Goal: Task Accomplishment & Management: Manage account settings

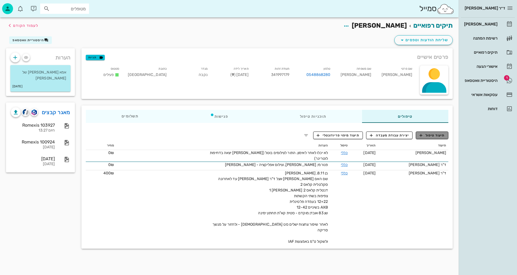
drag, startPoint x: 442, startPoint y: 134, endPoint x: 431, endPoint y: 144, distance: 15.6
click at [442, 134] on span "תיעוד טיפול" at bounding box center [432, 135] width 25 height 5
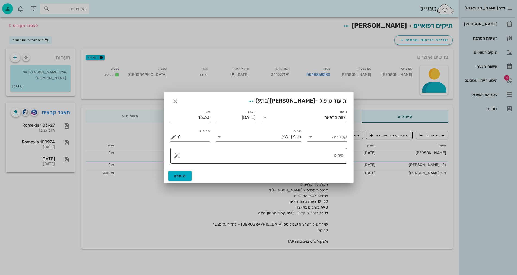
drag, startPoint x: 326, startPoint y: 161, endPoint x: 322, endPoint y: 163, distance: 4.9
click at [326, 161] on textarea "פירוט" at bounding box center [261, 157] width 166 height 13
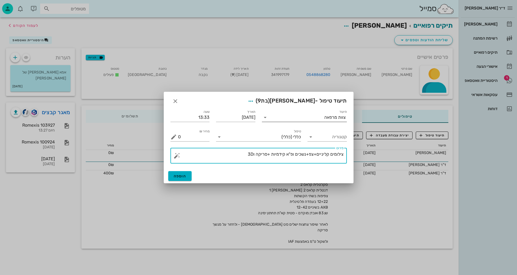
type textarea "צילומים קליניים+צפ+נשכים ופ"א קידמיות +סריקה ו3D"
click at [298, 117] on input "תיעוד" at bounding box center [297, 117] width 55 height 9
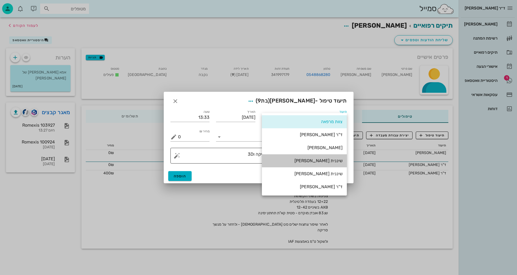
drag, startPoint x: 329, startPoint y: 160, endPoint x: 327, endPoint y: 163, distance: 4.2
click at [329, 161] on div "שיננית [PERSON_NAME]" at bounding box center [304, 160] width 76 height 5
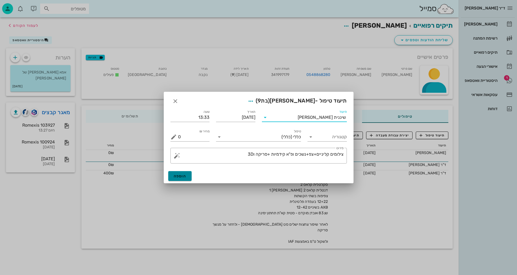
click at [187, 175] on button "הוספה" at bounding box center [180, 176] width 24 height 10
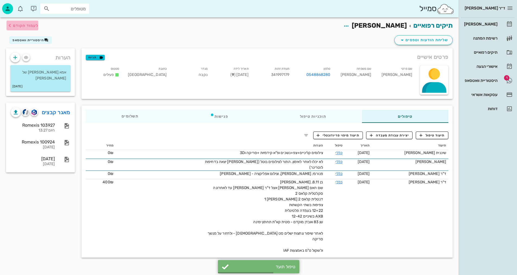
click at [23, 26] on span "לעמוד הקודם" at bounding box center [25, 25] width 25 height 5
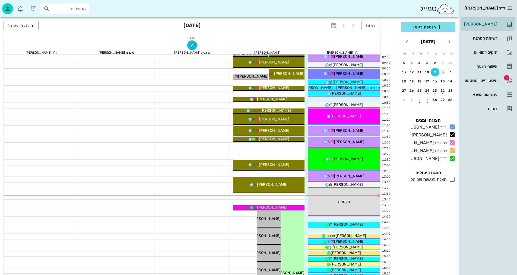
scroll to position [81, 0]
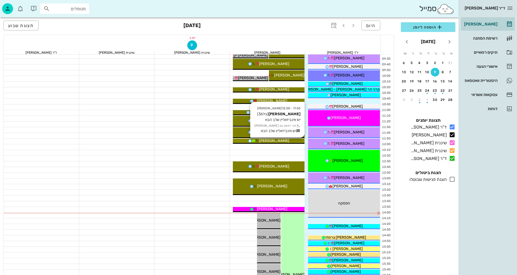
click at [256, 140] on icon at bounding box center [254, 141] width 4 height 4
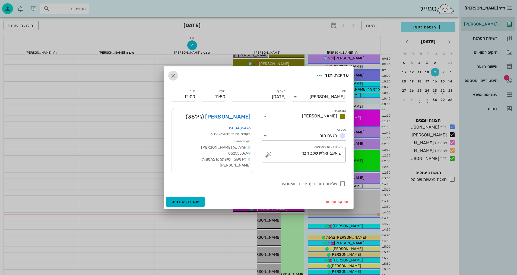
click at [174, 79] on icon "button" at bounding box center [173, 76] width 7 height 7
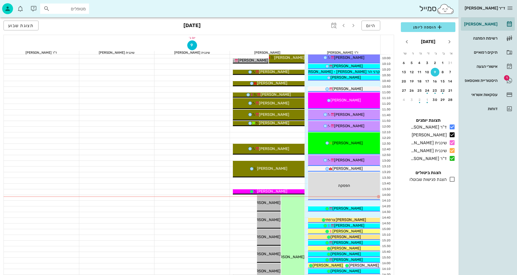
scroll to position [109, 0]
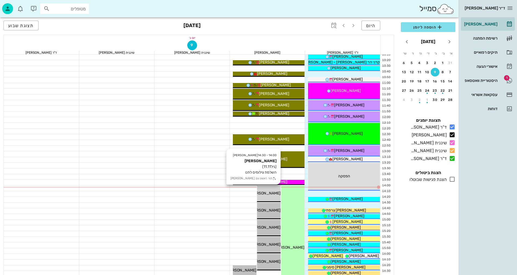
click at [273, 195] on span "[PERSON_NAME]" at bounding box center [265, 193] width 30 height 5
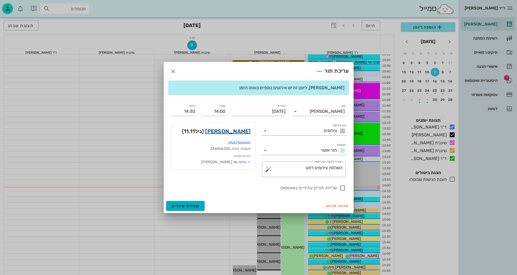
click at [246, 130] on link "[PERSON_NAME]" at bounding box center [227, 131] width 45 height 9
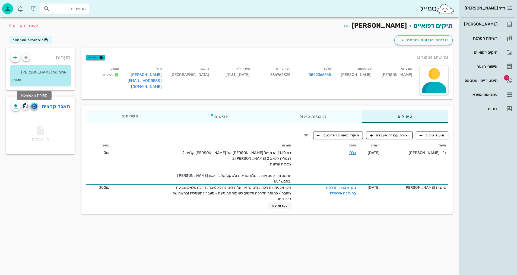
click at [35, 106] on img "button" at bounding box center [34, 106] width 5 height 6
click at [24, 107] on img "button" at bounding box center [26, 106] width 6 height 6
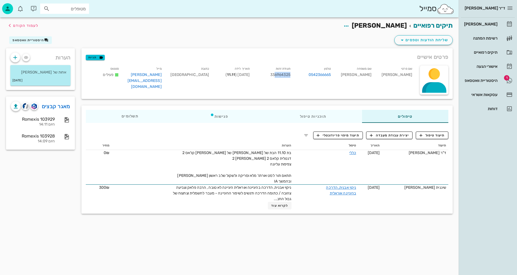
drag, startPoint x: 276, startPoint y: 73, endPoint x: 294, endPoint y: 74, distance: 17.9
click at [294, 74] on div "תעודת זהות 336964325" at bounding box center [274, 79] width 41 height 29
click at [294, 82] on div "שם פרטי [PERSON_NAME] שם משפחה [PERSON_NAME] טלפון 0542366665 תעודת זהות 336964…" at bounding box center [250, 78] width 334 height 33
drag, startPoint x: 164, startPoint y: 252, endPoint x: 158, endPoint y: 264, distance: 13.0
click at [164, 251] on div "תיקים רפואיים [PERSON_NAME] לעמוד הקודם שליחת הודעות וטפסים היסטוריית וואטסאפ פ…" at bounding box center [229, 146] width 459 height 258
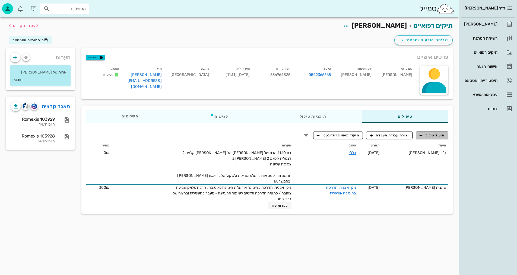
click at [440, 134] on span "תיעוד טיפול" at bounding box center [432, 135] width 25 height 5
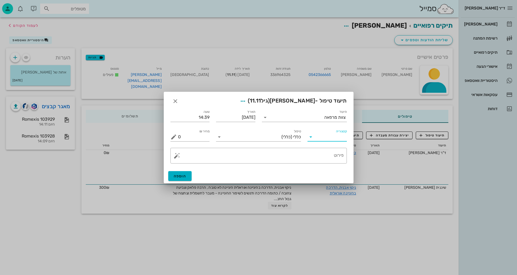
click at [327, 138] on input "קטגוריה" at bounding box center [331, 137] width 31 height 9
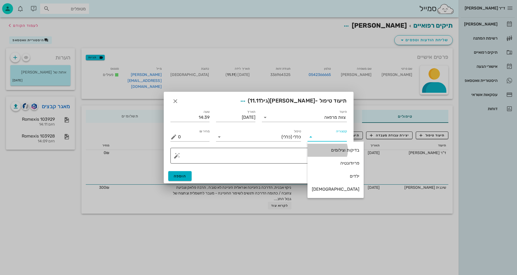
click at [330, 152] on div "בדיקות וצילומים" at bounding box center [336, 150] width 48 height 5
type input "בדיקות וצילומים"
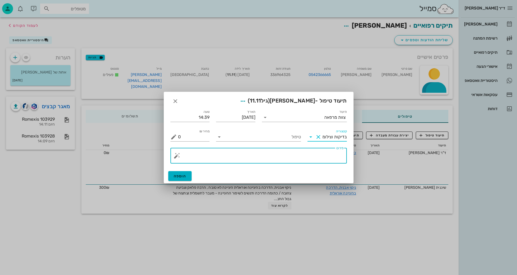
click at [328, 156] on textarea "פירוט" at bounding box center [261, 157] width 166 height 13
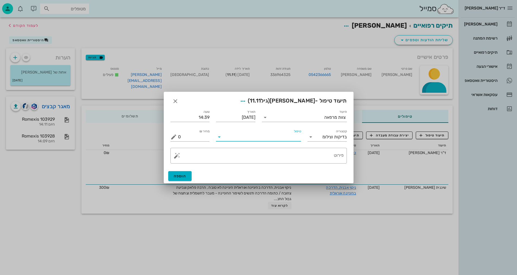
drag, startPoint x: 285, startPoint y: 139, endPoint x: 282, endPoint y: 141, distance: 4.0
click at [284, 139] on input "טיפול" at bounding box center [262, 137] width 77 height 9
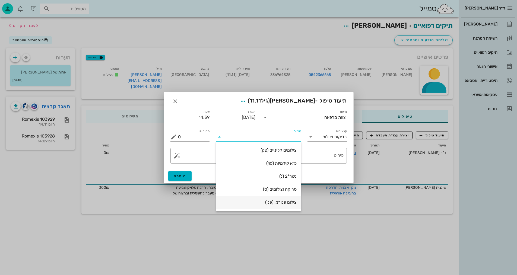
drag, startPoint x: 283, startPoint y: 204, endPoint x: 284, endPoint y: 202, distance: 2.8
click at [283, 203] on div "צילום פנורמי (פנו)" at bounding box center [259, 202] width 76 height 5
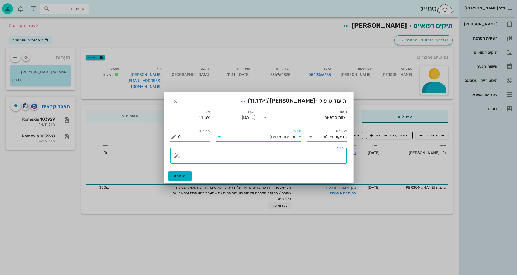
click at [331, 158] on textarea "פירוט" at bounding box center [261, 157] width 166 height 13
type textarea "פנורמי, צ"פ, פ"א קידמיות ונשכים, קליני, סריקה ותמונת אפליקציה - [PERSON_NAME]"
click at [184, 175] on span "הוספה" at bounding box center [180, 176] width 13 height 5
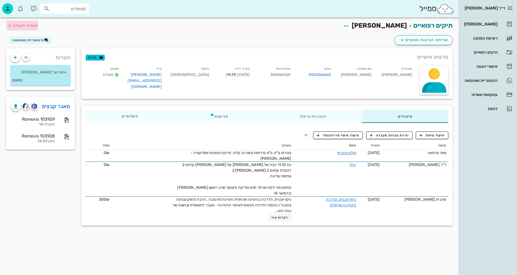
click at [29, 23] on span "לעמוד הקודם" at bounding box center [23, 25] width 32 height 7
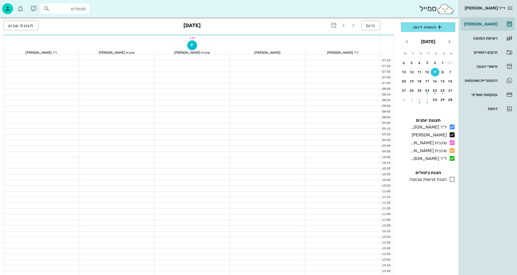
scroll to position [109, 0]
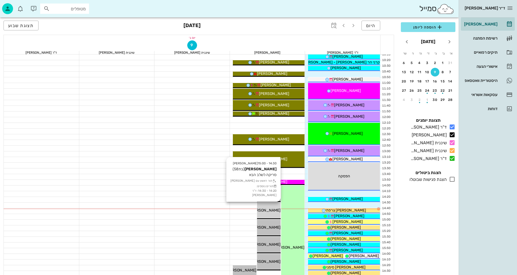
click at [277, 208] on span "[PERSON_NAME]" at bounding box center [265, 210] width 30 height 5
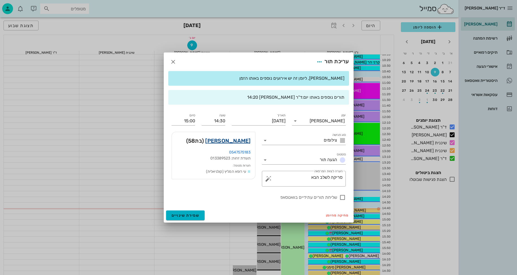
click at [243, 141] on link "[PERSON_NAME]" at bounding box center [227, 141] width 45 height 9
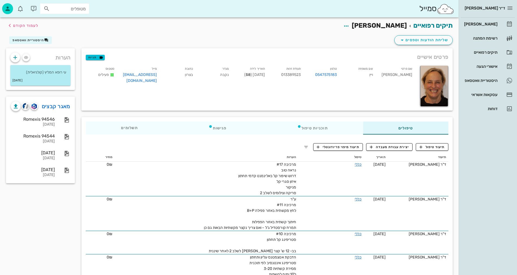
click at [35, 231] on div "הערות עי רופא המליץ (קולגיאלית) [DATE] מאגר קבצים Romexis 94546 [DATE] Romexis …" at bounding box center [40, 264] width 75 height 432
click at [440, 147] on span "תיעוד טיפול" at bounding box center [432, 147] width 25 height 5
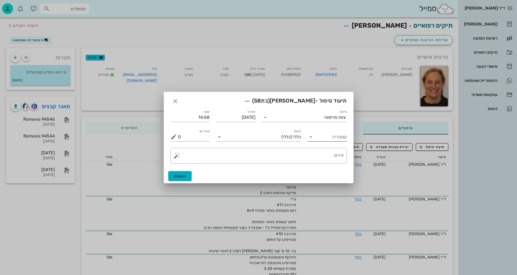
click at [332, 139] on input "קטגוריה" at bounding box center [331, 137] width 31 height 9
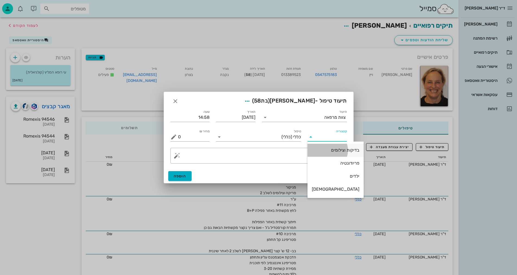
click at [330, 147] on div "בדיקות וצילומים" at bounding box center [336, 150] width 48 height 12
type input "בדיקות וצילומים"
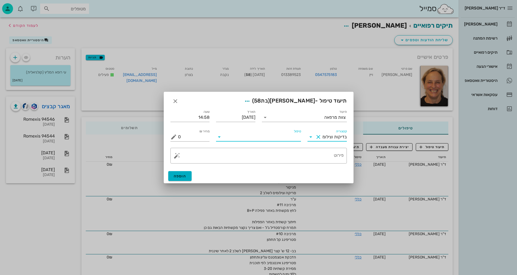
click at [287, 139] on input "טיפול" at bounding box center [262, 137] width 77 height 9
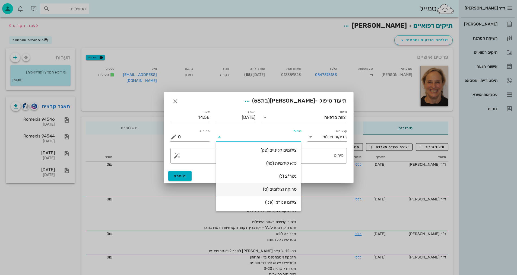
click at [282, 192] on div "סריקה וצילומים (ס)" at bounding box center [259, 190] width 76 height 12
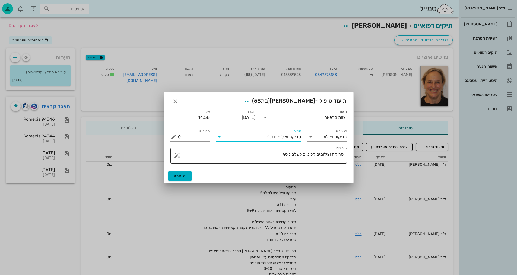
click at [270, 160] on textarea "סריקה וצילומים קליניים לשלב נוסף" at bounding box center [261, 157] width 166 height 13
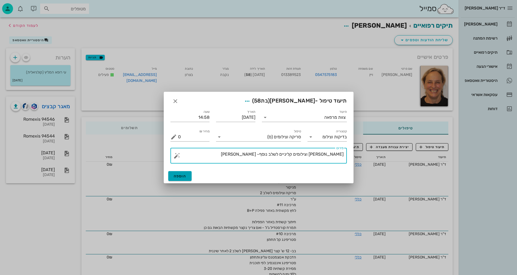
type textarea "[PERSON_NAME] וצילומים קליניים לשלב נוסף- [PERSON_NAME]"
click at [177, 180] on button "הוספה" at bounding box center [180, 176] width 24 height 10
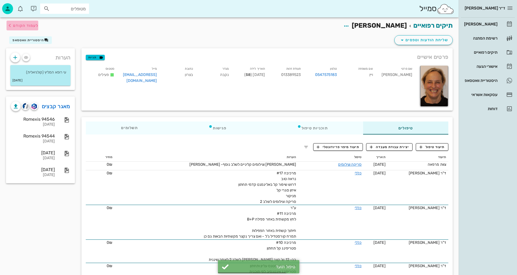
click at [18, 28] on span "לעמוד הקודם" at bounding box center [23, 25] width 32 height 7
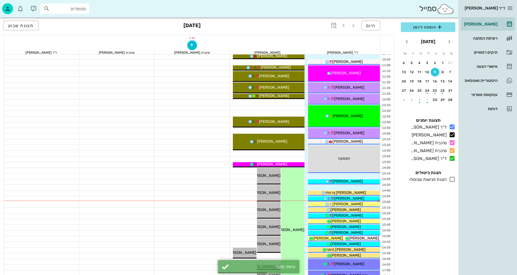
scroll to position [163, 0]
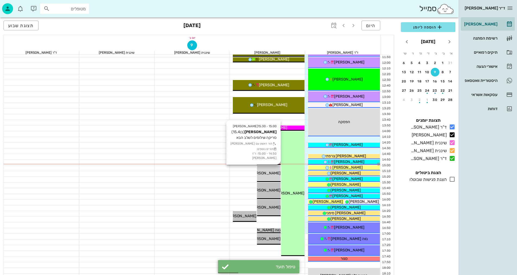
click at [272, 177] on div "15:00 - 15:30 [PERSON_NAME] (בן 15.4 ) סריקה וצילומים לשלב הבא תור ראשון עם [PE…" at bounding box center [269, 174] width 24 height 17
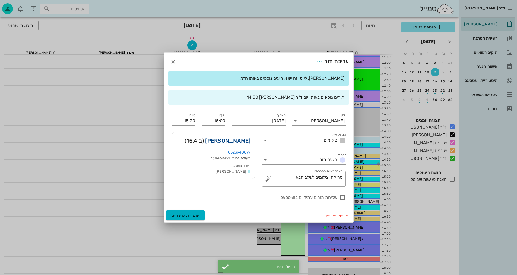
click at [239, 139] on link "[PERSON_NAME]" at bounding box center [227, 141] width 45 height 9
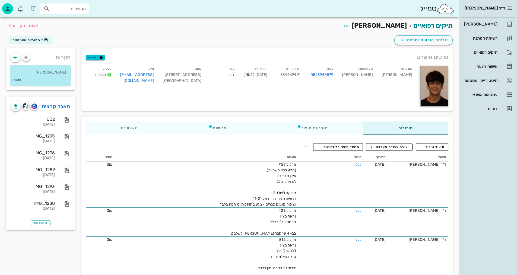
click at [476, 155] on div "ד״ר [PERSON_NAME] [PERSON_NAME] רשימת המתנה תיקים רפואיים אישורי הגעה היסטוריית…" at bounding box center [488, 137] width 58 height 275
click at [432, 146] on span "תיעוד טיפול" at bounding box center [432, 147] width 25 height 5
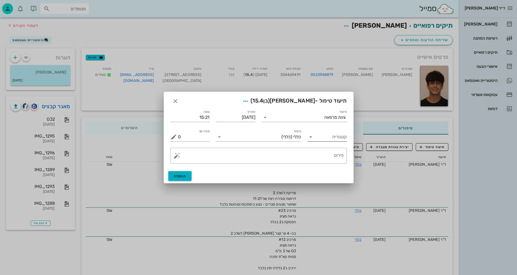
click at [327, 135] on input "קטגוריה" at bounding box center [331, 137] width 31 height 9
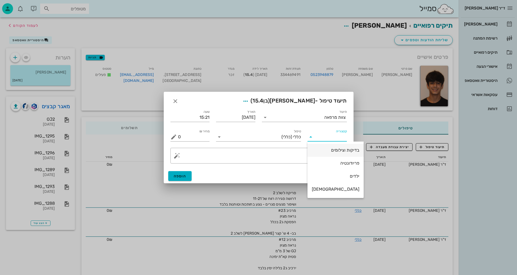
click at [326, 148] on div "בדיקות וצילומים" at bounding box center [336, 150] width 48 height 5
type input "בדיקות וצילומים"
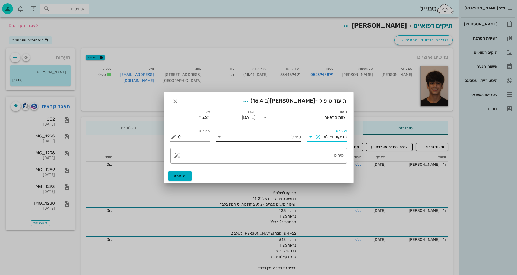
click at [293, 138] on input "טיפול" at bounding box center [262, 137] width 77 height 9
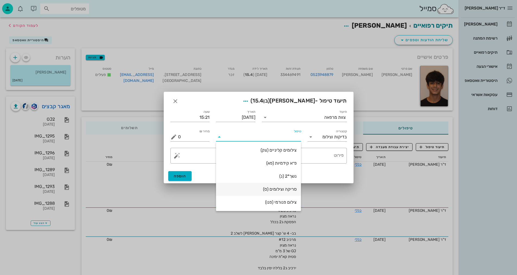
click at [289, 188] on div "סריקה וצילומים (ס)" at bounding box center [259, 189] width 76 height 5
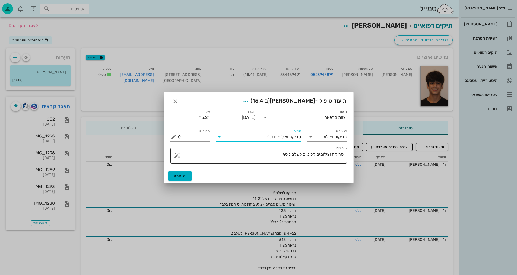
click at [275, 155] on textarea "סריקה וצילומים קליניים לשלב נוסף" at bounding box center [261, 157] width 166 height 13
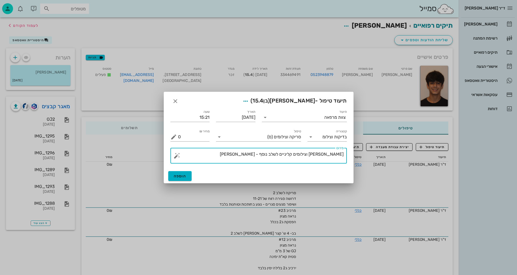
drag, startPoint x: 281, startPoint y: 154, endPoint x: 290, endPoint y: 158, distance: 9.7
click at [292, 156] on textarea "[PERSON_NAME] וצילומים קליניים לשלב נוסף - [PERSON_NAME]" at bounding box center [261, 157] width 166 height 13
click at [293, 156] on textarea "סריקה וצילומים קליניים לשלב2- [PERSON_NAME]" at bounding box center [261, 157] width 166 height 13
type textarea "[PERSON_NAME] וצילומים קליניים לשלב 2- [PERSON_NAME]"
click at [181, 178] on span "הוספה" at bounding box center [180, 176] width 13 height 5
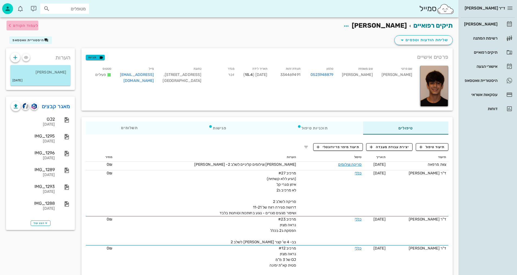
click at [18, 28] on span "לעמוד הקודם" at bounding box center [23, 25] width 32 height 7
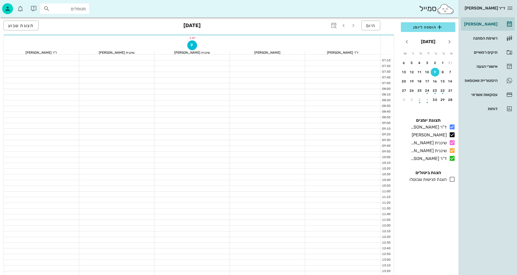
scroll to position [163, 0]
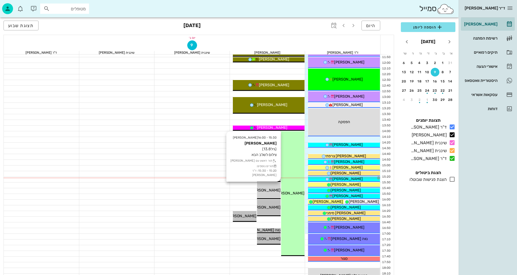
click at [269, 190] on span "[PERSON_NAME]" at bounding box center [265, 190] width 30 height 5
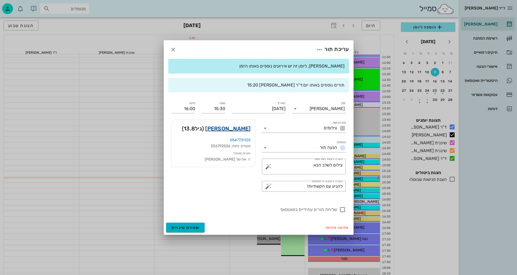
click at [247, 127] on link "[PERSON_NAME]" at bounding box center [227, 128] width 45 height 9
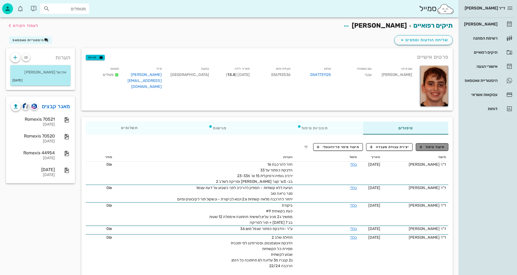
click at [427, 149] on span "תיעוד טיפול" at bounding box center [432, 147] width 25 height 5
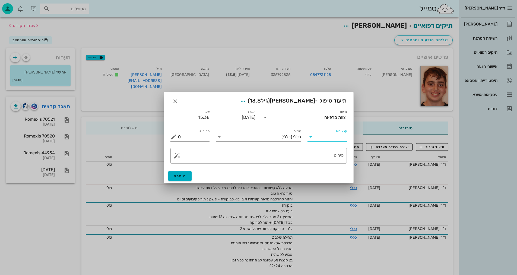
click at [328, 140] on input "קטגוריה" at bounding box center [331, 137] width 31 height 9
click at [329, 150] on div "בדיקות וצילומים" at bounding box center [336, 150] width 48 height 5
type input "בדיקות וצילומים"
click at [288, 136] on input "טיפול" at bounding box center [262, 137] width 77 height 9
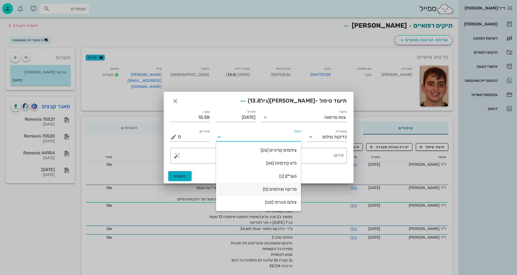
click at [288, 190] on div "סריקה וצילומים (ס)" at bounding box center [259, 189] width 76 height 5
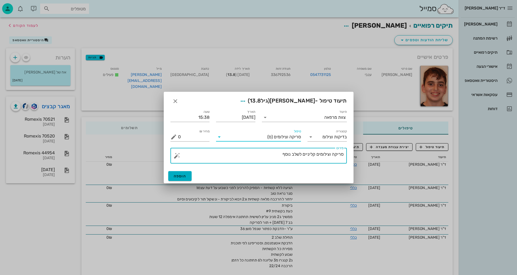
drag, startPoint x: 272, startPoint y: 158, endPoint x: 295, endPoint y: 154, distance: 23.2
click at [291, 155] on textarea "סריקה וצילומים קליניים לשלב נוסף" at bounding box center [261, 157] width 166 height 13
type textarea "[PERSON_NAME] וצילומים קליניים לשלב 2 - [PERSON_NAME]"
drag, startPoint x: 180, startPoint y: 180, endPoint x: 187, endPoint y: 167, distance: 14.9
click at [182, 177] on button "הוספה" at bounding box center [180, 176] width 24 height 10
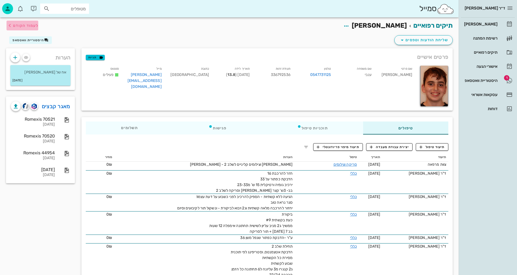
click at [27, 25] on span "לעמוד הקודם" at bounding box center [25, 25] width 25 height 5
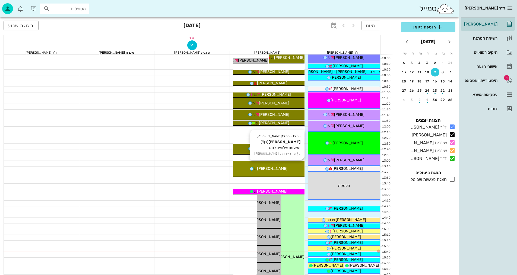
scroll to position [109, 0]
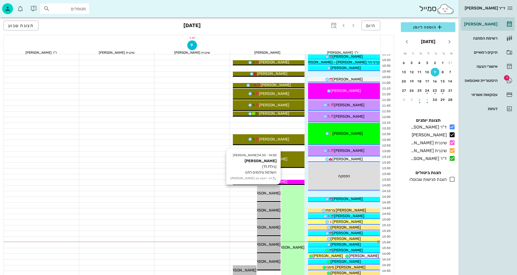
click at [273, 194] on span "[PERSON_NAME]" at bounding box center [265, 193] width 30 height 5
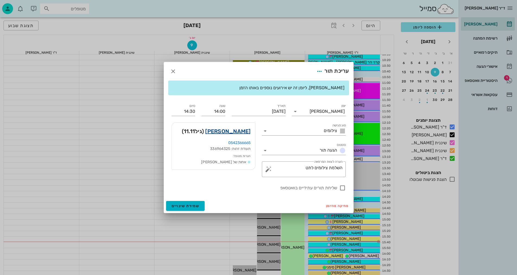
click at [244, 133] on link "[PERSON_NAME]" at bounding box center [227, 131] width 45 height 9
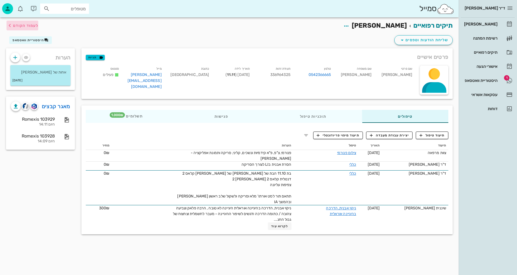
click at [32, 25] on span "לעמוד הקודם" at bounding box center [25, 25] width 25 height 5
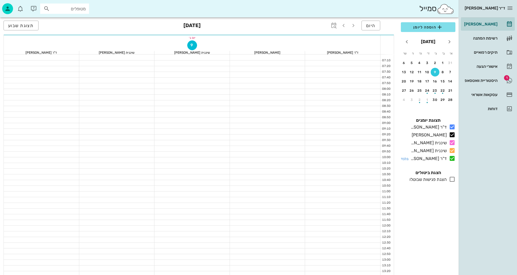
scroll to position [109, 0]
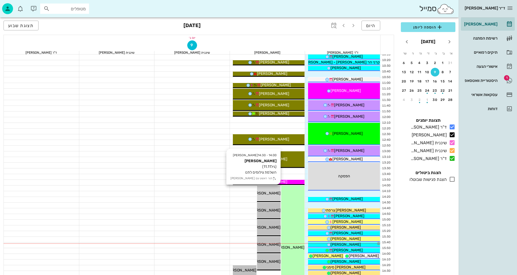
click at [277, 194] on span "[PERSON_NAME]" at bounding box center [265, 193] width 30 height 5
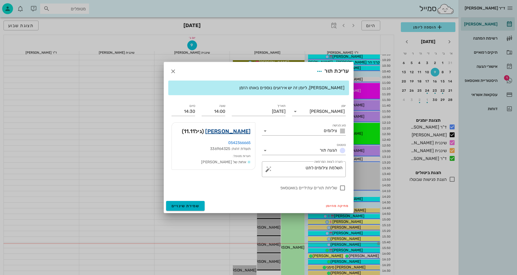
click at [244, 135] on link "[PERSON_NAME]" at bounding box center [227, 131] width 45 height 9
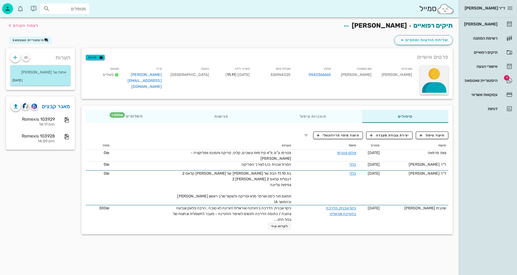
click at [431, 78] on div at bounding box center [434, 80] width 29 height 29
click at [431, 80] on div "העלאת תמונה" at bounding box center [431, 78] width 25 height 5
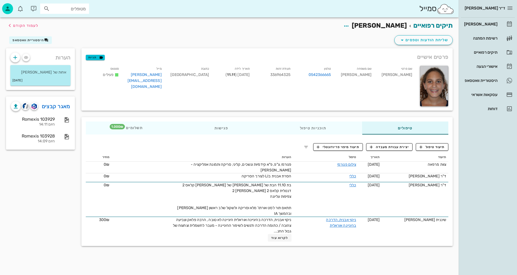
click at [167, 267] on div "תיקים רפואיים [PERSON_NAME] לעמוד הקודם שליחת הודעות וטפסים היסטוריית וואטסאפ פ…" at bounding box center [229, 146] width 459 height 258
click at [25, 24] on span "לעמוד הקודם" at bounding box center [25, 25] width 25 height 5
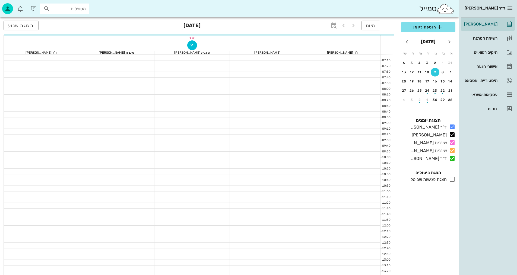
scroll to position [109, 0]
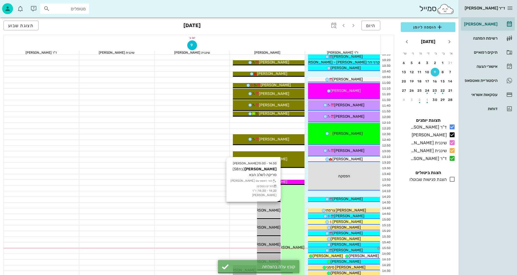
click at [277, 208] on div "[PERSON_NAME]" at bounding box center [269, 211] width 24 height 6
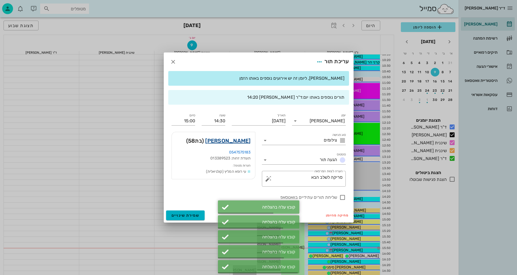
click at [247, 141] on link "[PERSON_NAME]" at bounding box center [227, 141] width 45 height 9
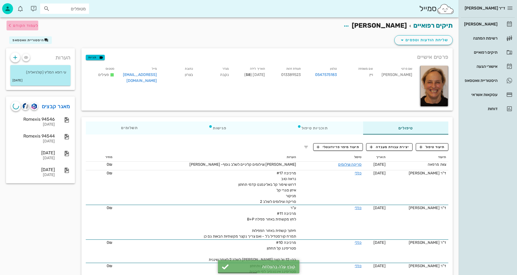
click at [36, 25] on span "לעמוד הקודם" at bounding box center [25, 25] width 25 height 5
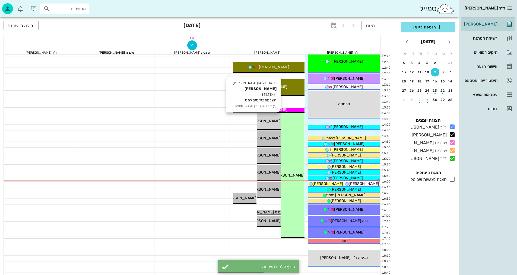
scroll to position [190, 0]
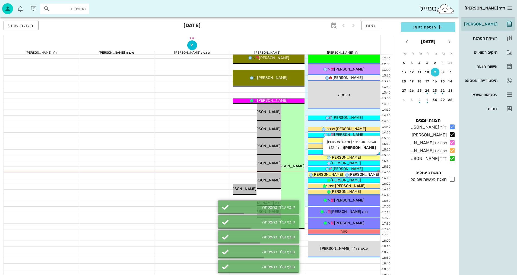
click at [344, 159] on span "[PERSON_NAME]" at bounding box center [346, 157] width 30 height 5
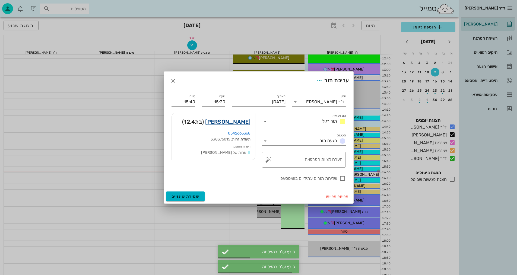
click at [236, 123] on link "[PERSON_NAME]" at bounding box center [227, 122] width 45 height 9
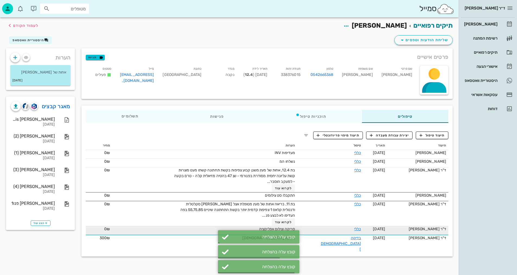
click at [291, 229] on span "סריקה וצילום אפליקציה" at bounding box center [277, 229] width 36 height 5
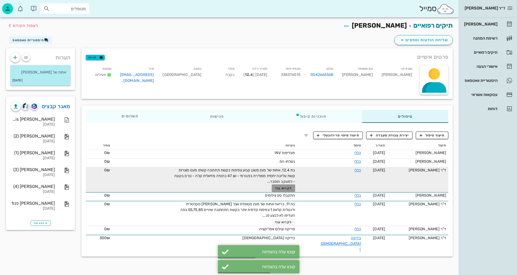
click at [292, 187] on span "לקרוא עוד" at bounding box center [283, 189] width 17 height 4
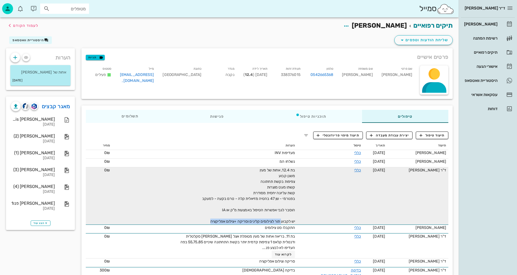
drag, startPoint x: 287, startPoint y: 222, endPoint x: 215, endPoint y: 224, distance: 72.5
click at [215, 224] on div "בת 12.4, אחות של מעין משנן קבוע צפיפות בקשת תחתונה קשתו מעט מוצרות קשת עליונה י…" at bounding box center [234, 196] width 122 height 57
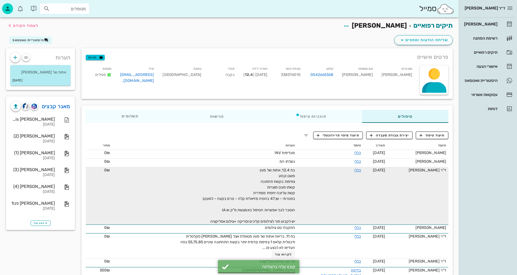
click at [263, 215] on div "בת 12.4, אחות של מעין משנן קבוע צפיפות בקשת תחתונה קשתו מעט מוצרות קשת עליונה י…" at bounding box center [234, 196] width 122 height 57
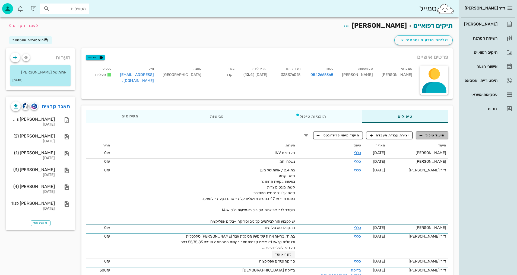
click at [423, 136] on icon "button" at bounding box center [421, 135] width 5 height 5
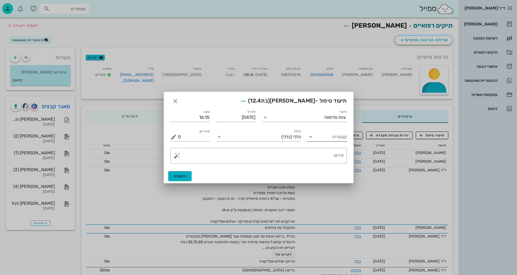
click at [329, 136] on input "קטגוריה" at bounding box center [331, 137] width 31 height 9
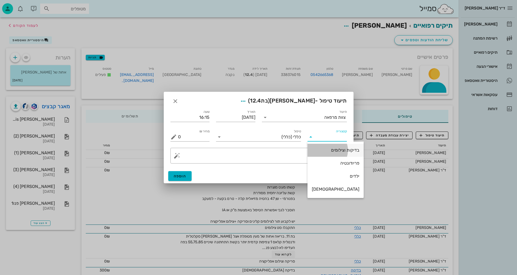
click at [336, 148] on div "בדיקות וצילומים" at bounding box center [336, 150] width 48 height 5
type input "בדיקות וצילומים"
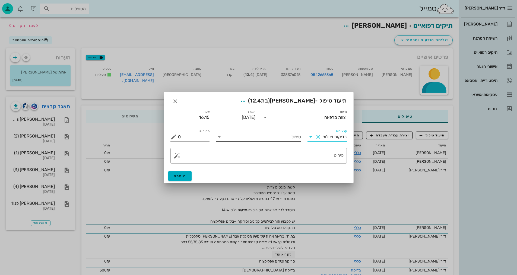
click at [298, 136] on input "טיפול" at bounding box center [262, 137] width 77 height 9
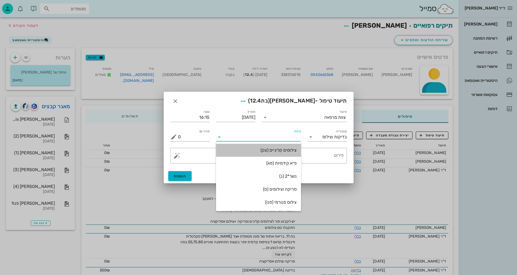
click at [289, 152] on div "צילומים קליניים (צק)" at bounding box center [259, 150] width 76 height 5
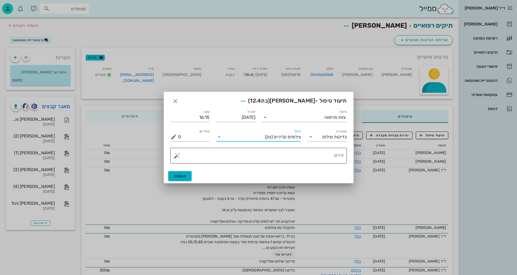
click at [323, 160] on textarea "פירוט" at bounding box center [261, 157] width 166 height 13
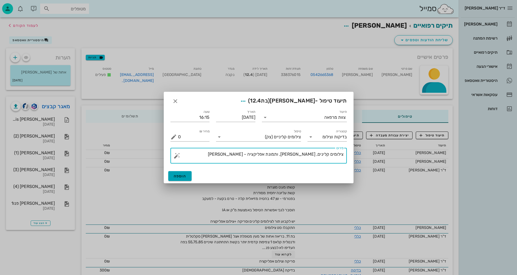
type textarea "צילומים קלינים, [PERSON_NAME], ותמונת אפליקציה - [PERSON_NAME]"
click at [183, 172] on button "הוספה" at bounding box center [180, 176] width 24 height 10
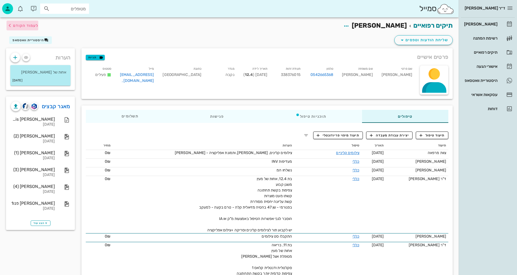
click at [15, 27] on span "לעמוד הקודם" at bounding box center [25, 25] width 25 height 5
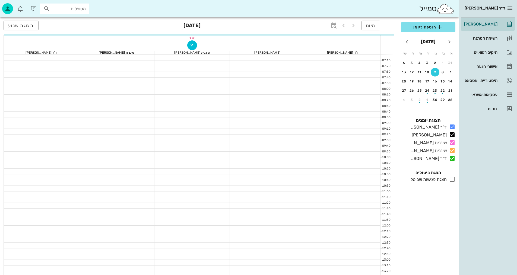
scroll to position [190, 0]
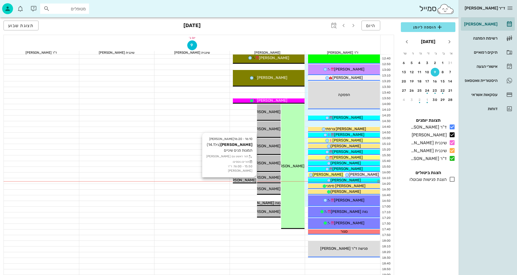
click at [242, 180] on span "[PERSON_NAME]" at bounding box center [241, 180] width 30 height 5
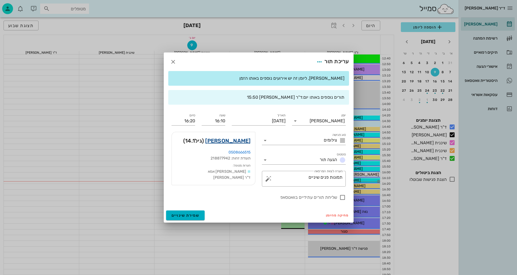
click at [245, 141] on link "[PERSON_NAME]" at bounding box center [227, 141] width 45 height 9
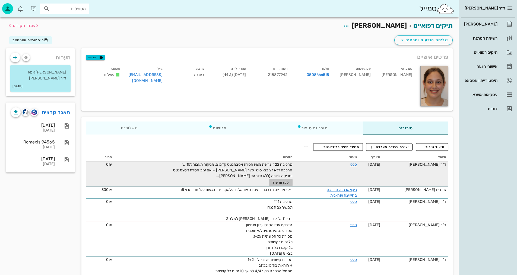
click at [281, 183] on span "לקרוא עוד" at bounding box center [280, 183] width 17 height 4
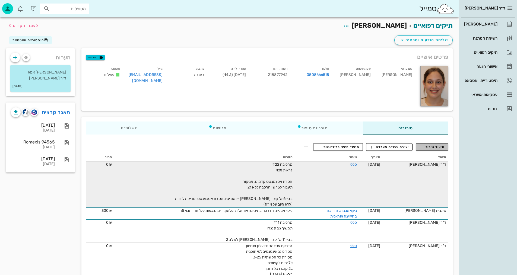
drag, startPoint x: 434, startPoint y: 148, endPoint x: 432, endPoint y: 149, distance: 2.9
click at [434, 147] on span "תיעוד טיפול" at bounding box center [432, 147] width 25 height 5
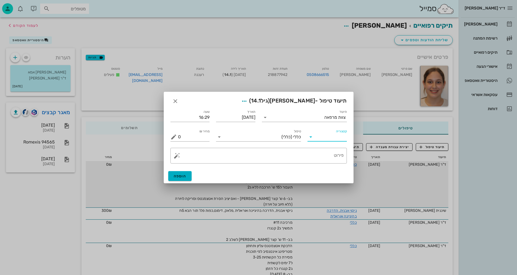
click at [328, 134] on input "קטגוריה" at bounding box center [331, 137] width 31 height 9
click at [334, 150] on div "בדיקות וצילומים" at bounding box center [336, 150] width 48 height 5
type input "בדיקות וצילומים"
click at [286, 139] on input "טיפול" at bounding box center [262, 137] width 77 height 9
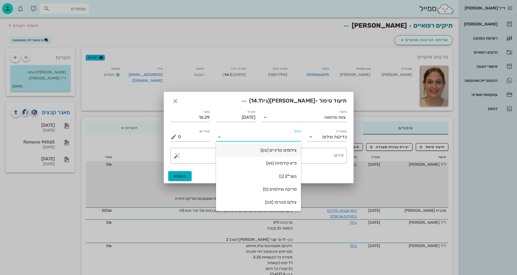
click at [290, 151] on div "צילומים קליניים (צק)" at bounding box center [259, 150] width 76 height 5
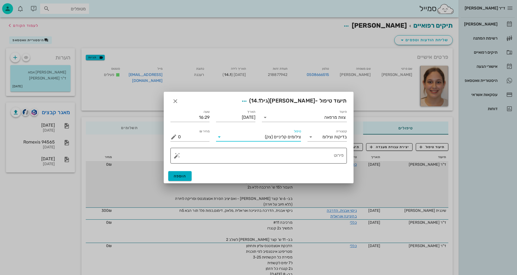
click at [326, 158] on textarea "פירוט" at bounding box center [261, 157] width 166 height 13
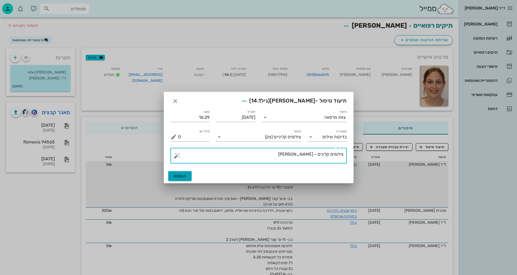
type textarea "צילומים קלינים - [PERSON_NAME]"
click at [175, 177] on span "הוספה" at bounding box center [180, 176] width 13 height 5
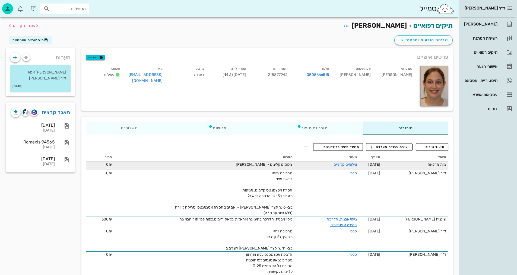
click at [500, 183] on div "ד״ר [PERSON_NAME] [PERSON_NAME] רשימת המתנה תיקים רפואיים אישורי הגעה היסטוריית…" at bounding box center [488, 137] width 58 height 275
click at [34, 27] on span "לעמוד הקודם" at bounding box center [25, 25] width 25 height 5
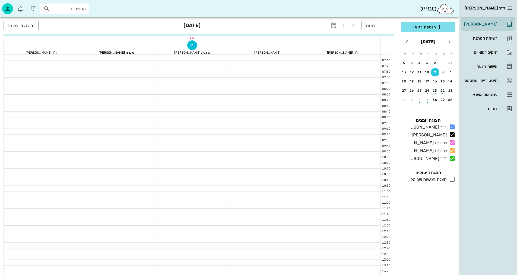
scroll to position [190, 0]
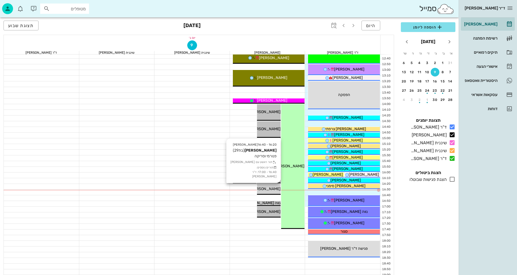
click at [273, 187] on span "[PERSON_NAME]" at bounding box center [265, 189] width 30 height 5
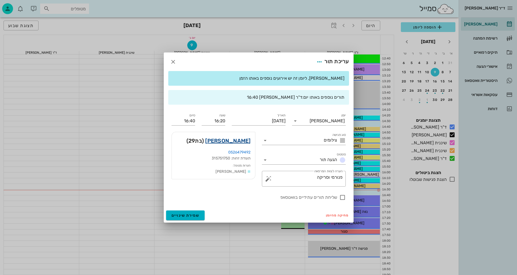
click at [247, 140] on link "[PERSON_NAME]" at bounding box center [227, 141] width 45 height 9
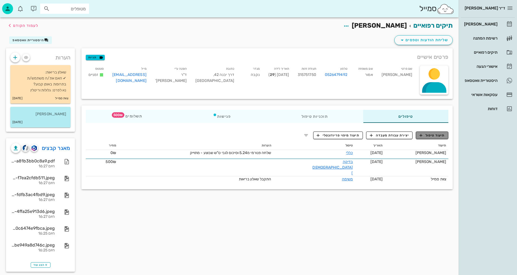
click at [437, 136] on span "תיעוד טיפול" at bounding box center [432, 135] width 25 height 5
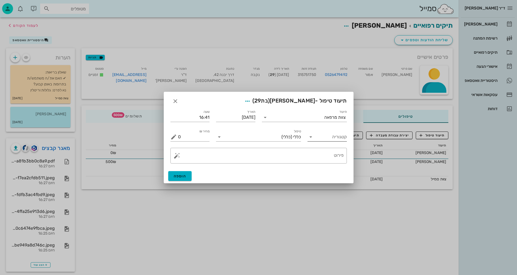
click at [333, 137] on input "קטגוריה" at bounding box center [331, 137] width 31 height 9
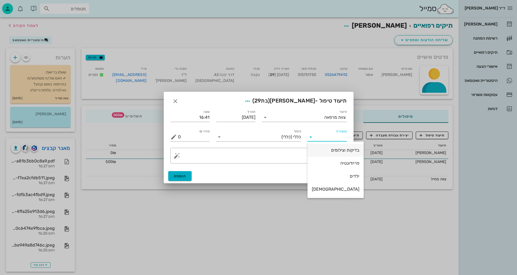
click at [335, 149] on div "בדיקות וצילומים" at bounding box center [336, 150] width 48 height 5
type input "בדיקות וצילומים"
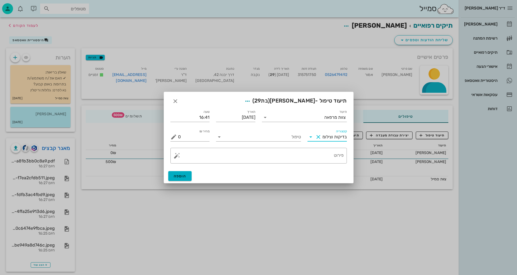
click at [324, 139] on input "בדיקות וצילומים" at bounding box center [335, 137] width 24 height 9
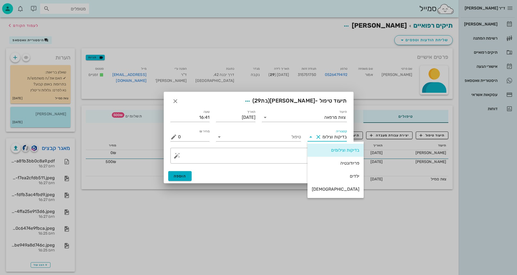
click at [330, 147] on div "בדיקות וצילומים" at bounding box center [336, 150] width 48 height 12
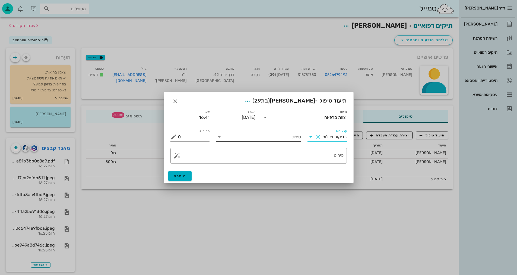
click at [295, 138] on input "טיפול" at bounding box center [262, 137] width 77 height 9
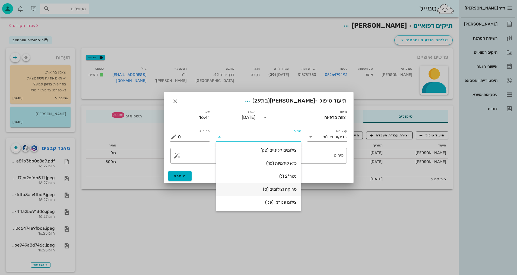
click at [284, 191] on div "סריקה וצילומים (ס)" at bounding box center [259, 189] width 76 height 5
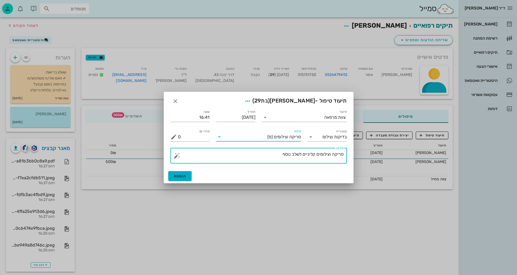
drag, startPoint x: 283, startPoint y: 158, endPoint x: 329, endPoint y: 155, distance: 46.2
click at [329, 155] on textarea "סריקה וצילומים קליניים לשלב נוסף" at bounding box center [261, 157] width 166 height 13
type textarea "[PERSON_NAME] ותמונת אפליקציה - [PERSON_NAME]"
click at [183, 177] on span "הוספה" at bounding box center [180, 176] width 13 height 5
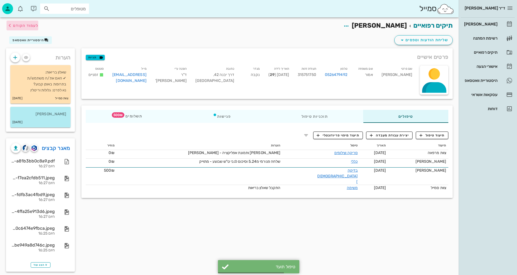
click at [28, 24] on span "לעמוד הקודם" at bounding box center [25, 25] width 25 height 5
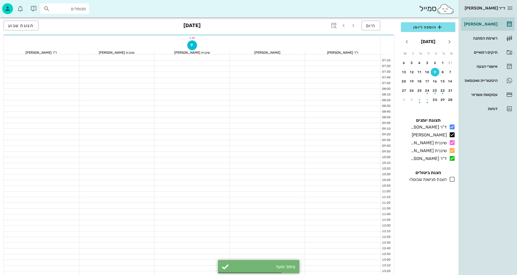
scroll to position [190, 0]
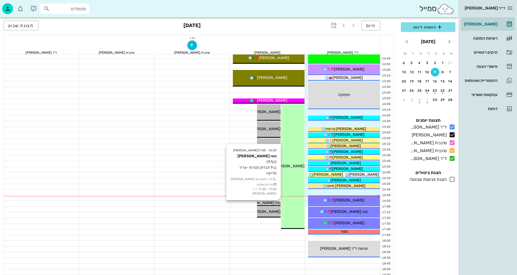
click at [268, 204] on span "נווה [PERSON_NAME]" at bounding box center [262, 203] width 37 height 5
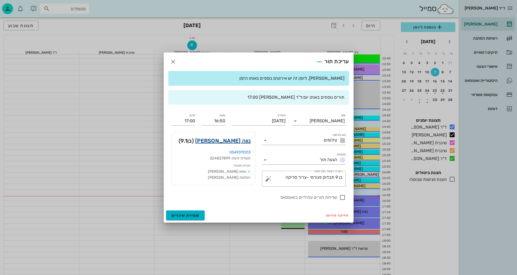
click at [244, 141] on link "נווה [PERSON_NAME]" at bounding box center [223, 141] width 56 height 9
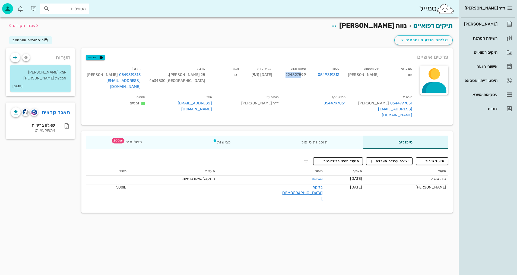
drag, startPoint x: 318, startPoint y: 74, endPoint x: 334, endPoint y: 74, distance: 16.0
click at [306, 74] on span "224827899" at bounding box center [296, 75] width 20 height 5
click at [326, 33] on div "תיקים רפואיים נווה [PERSON_NAME] לעמוד הקודם" at bounding box center [230, 25] width 454 height 17
drag, startPoint x: 322, startPoint y: 75, endPoint x: 328, endPoint y: 75, distance: 5.7
click at [306, 75] on span "224827899" at bounding box center [296, 75] width 20 height 5
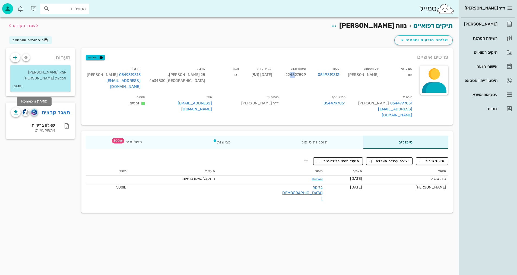
click at [33, 111] on img "button" at bounding box center [34, 112] width 5 height 6
click at [429, 159] on span "תיעוד טיפול" at bounding box center [432, 161] width 25 height 5
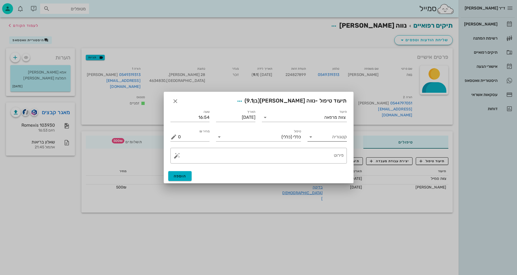
click at [343, 133] on input "קטגוריה" at bounding box center [331, 137] width 31 height 9
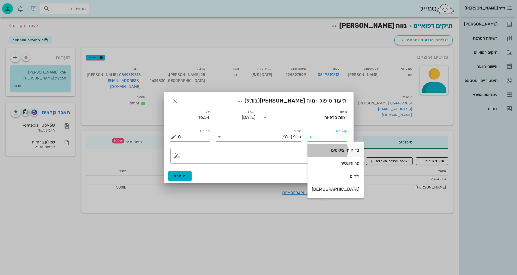
click at [336, 150] on div "בדיקות וצילומים" at bounding box center [336, 150] width 48 height 5
type input "בדיקות וצילומים"
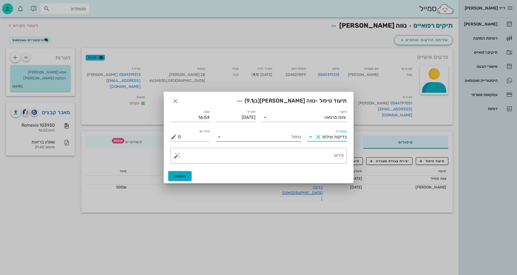
click at [291, 139] on input "טיפול" at bounding box center [262, 137] width 77 height 9
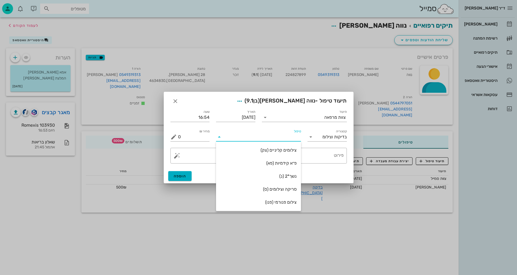
click at [290, 191] on div "סריקה וצילומים (ס)" at bounding box center [259, 189] width 76 height 5
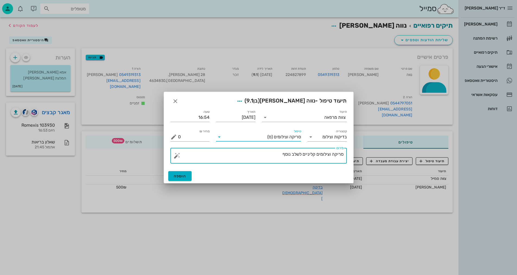
drag, startPoint x: 279, startPoint y: 158, endPoint x: 325, endPoint y: 157, distance: 45.9
click at [330, 154] on textarea "סריקה וצילומים קליניים לשלב נוסף" at bounding box center [261, 157] width 166 height 13
type textarea "[PERSON_NAME] ותמונת אפליקציה - [PERSON_NAME]"
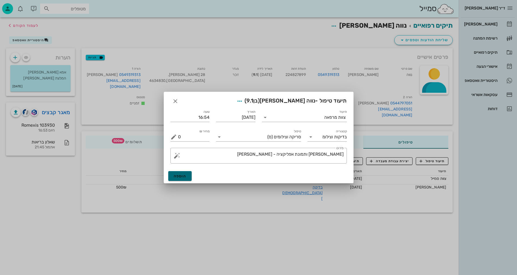
click at [181, 177] on span "הוספה" at bounding box center [180, 176] width 13 height 5
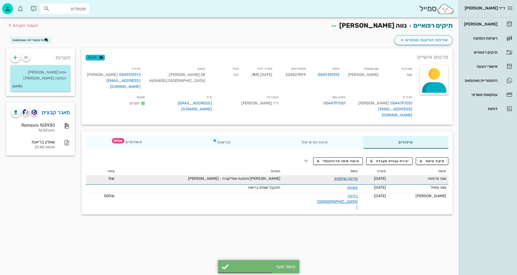
click at [335, 177] on link "סריקה וצילומים" at bounding box center [346, 179] width 23 height 5
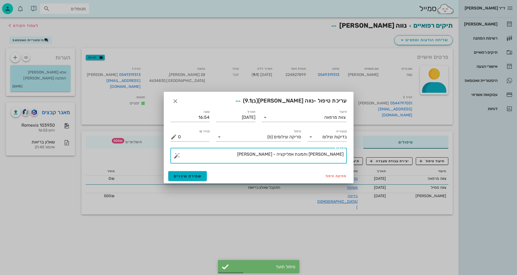
drag, startPoint x: 332, startPoint y: 155, endPoint x: 337, endPoint y: 154, distance: 5.5
click at [333, 154] on textarea "[PERSON_NAME] ותמונת אפליקציה - [PERSON_NAME]" at bounding box center [261, 157] width 166 height 13
type textarea "[PERSON_NAME], פנורמי ותמונת אפליקציה - [PERSON_NAME]"
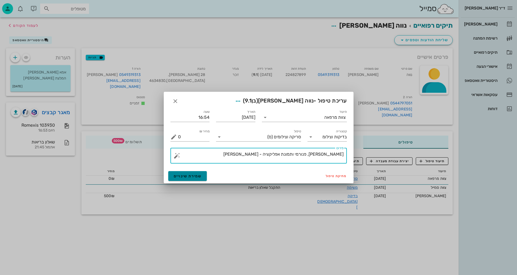
click at [202, 177] on button "שמירת שינויים" at bounding box center [187, 176] width 39 height 10
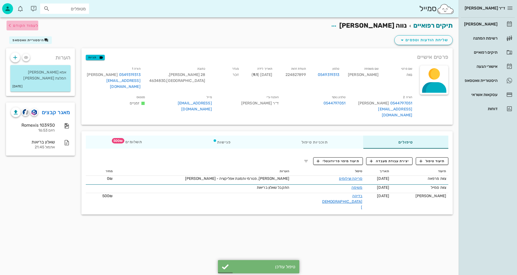
click at [27, 21] on button "לעמוד הקודם" at bounding box center [23, 26] width 32 height 10
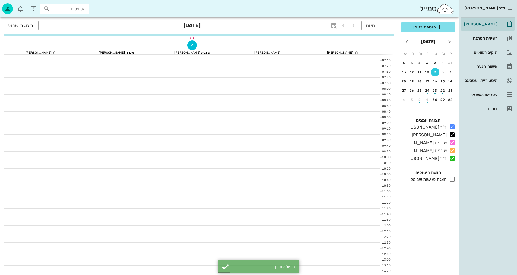
scroll to position [190, 0]
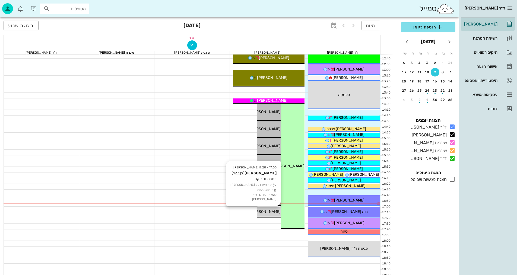
click at [271, 213] on span "[PERSON_NAME]" at bounding box center [265, 212] width 30 height 5
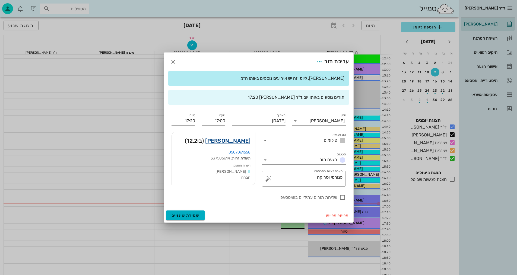
click at [243, 141] on link "[PERSON_NAME]" at bounding box center [227, 141] width 45 height 9
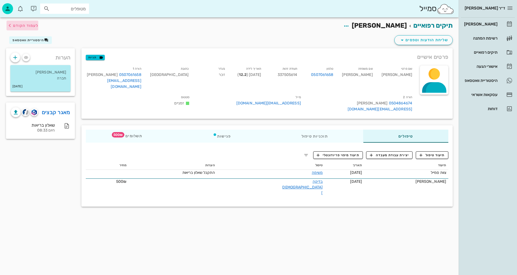
click at [28, 25] on span "לעמוד הקודם" at bounding box center [25, 25] width 25 height 5
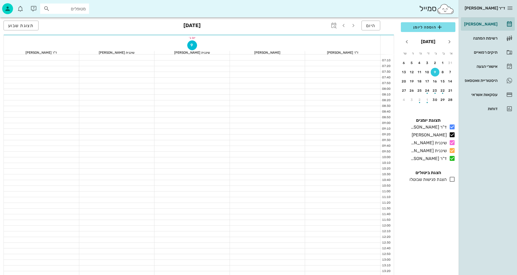
scroll to position [190, 0]
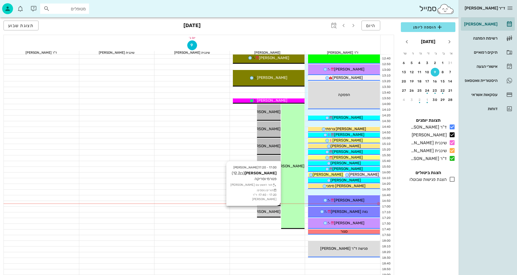
click at [273, 213] on span "[PERSON_NAME]" at bounding box center [265, 212] width 30 height 5
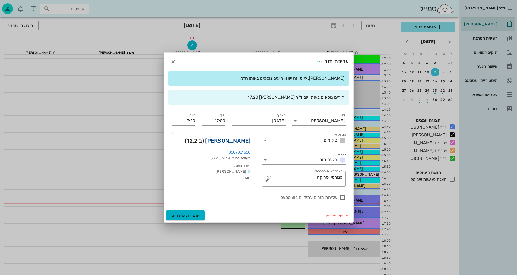
click at [248, 143] on link "[PERSON_NAME]" at bounding box center [227, 141] width 45 height 9
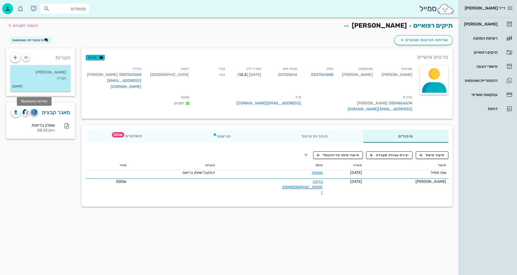
click at [34, 111] on img "button" at bounding box center [34, 112] width 5 height 6
click at [430, 153] on span "תיעוד טיפול" at bounding box center [432, 155] width 25 height 5
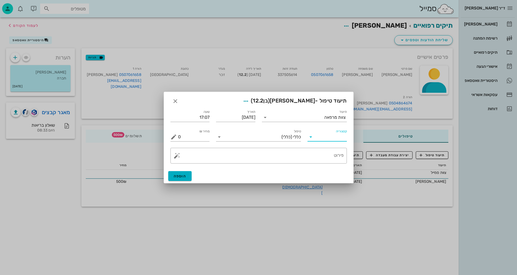
click at [326, 137] on input "קטגוריה" at bounding box center [331, 137] width 31 height 9
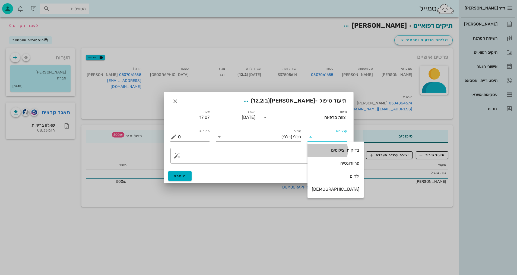
drag, startPoint x: 330, startPoint y: 149, endPoint x: 311, endPoint y: 135, distance: 23.8
click at [330, 149] on div "בדיקות וצילומים" at bounding box center [336, 150] width 48 height 5
type input "בדיקות וצילומים"
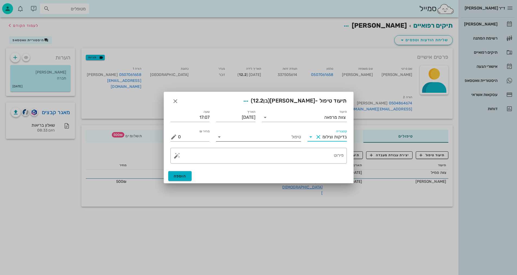
click at [282, 137] on input "טיפול" at bounding box center [262, 137] width 77 height 9
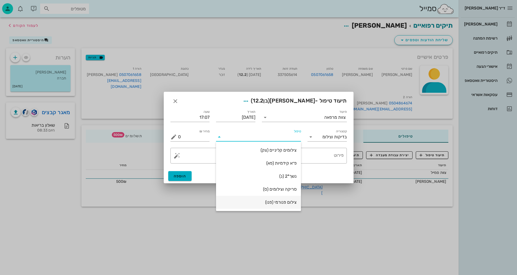
click at [278, 201] on div "צילום פנורמי (פנו)" at bounding box center [259, 202] width 76 height 5
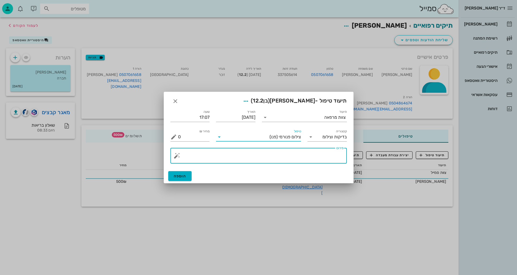
click at [331, 156] on textarea "פירוט" at bounding box center [261, 157] width 166 height 13
type textarea "פנורמי, [PERSON_NAME], וצילום אפליקציה - [PERSON_NAME]"
click at [182, 171] on div "הוספה" at bounding box center [259, 176] width 190 height 14
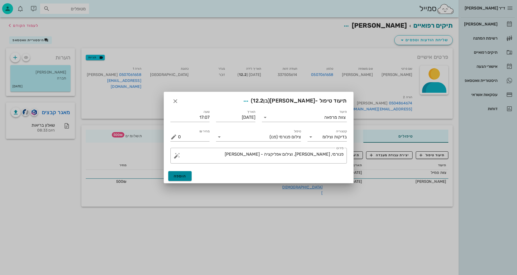
click at [182, 176] on span "הוספה" at bounding box center [180, 176] width 13 height 5
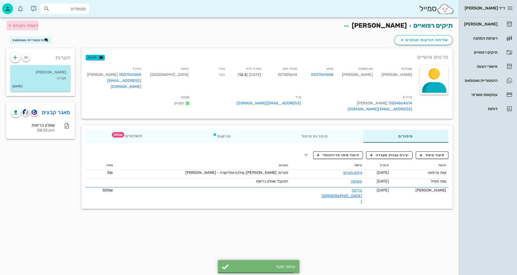
click at [31, 27] on span "לעמוד הקודם" at bounding box center [25, 25] width 25 height 5
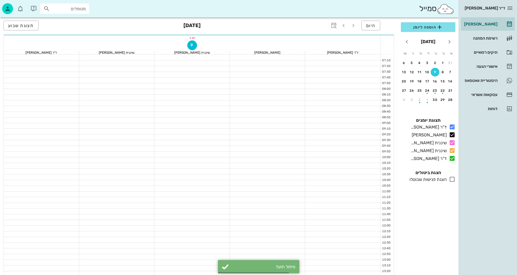
scroll to position [190, 0]
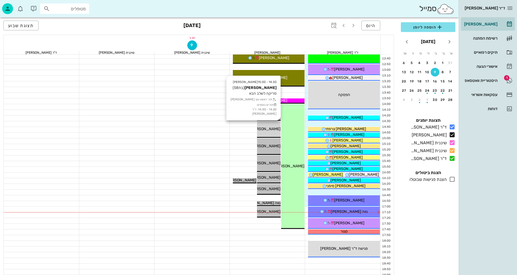
click at [269, 131] on span "[PERSON_NAME]" at bounding box center [265, 129] width 30 height 5
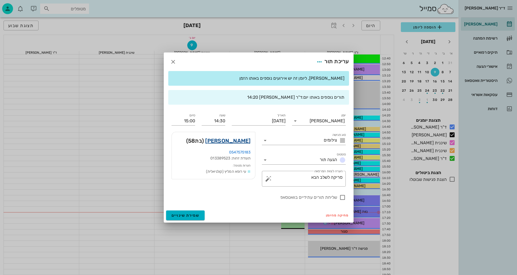
click at [239, 139] on link "[PERSON_NAME]" at bounding box center [227, 141] width 45 height 9
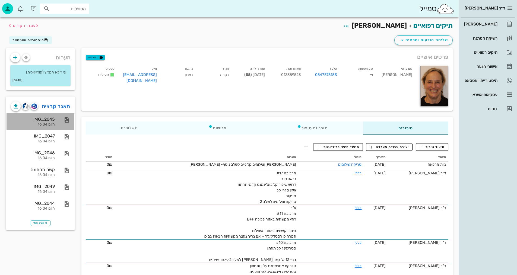
click at [45, 123] on div "היום 16:04" at bounding box center [33, 124] width 44 height 5
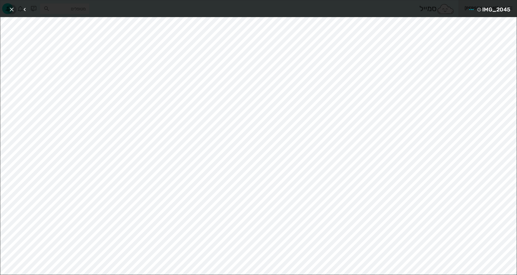
click at [8, 7] on span "button" at bounding box center [12, 9] width 10 height 7
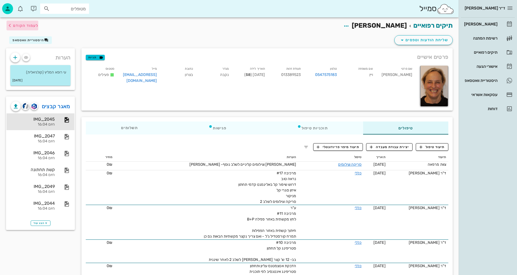
click at [25, 27] on span "לעמוד הקודם" at bounding box center [25, 25] width 25 height 5
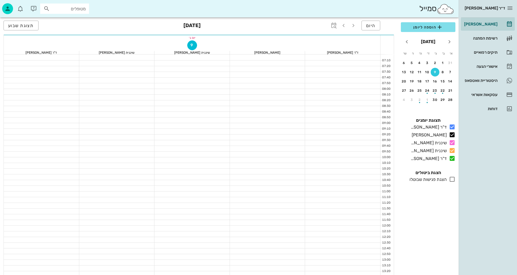
scroll to position [190, 0]
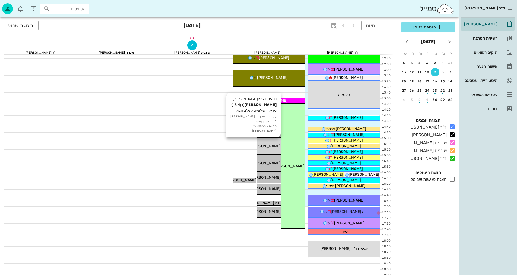
click at [273, 147] on span "[PERSON_NAME]" at bounding box center [265, 146] width 30 height 5
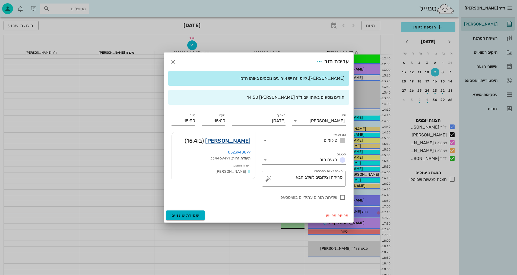
click at [245, 141] on link "[PERSON_NAME]" at bounding box center [227, 141] width 45 height 9
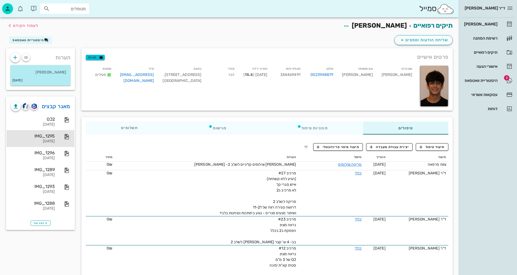
click at [52, 136] on div "IMG_1295" at bounding box center [33, 136] width 44 height 5
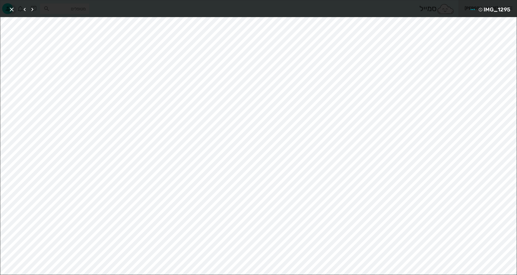
click at [13, 12] on icon "button" at bounding box center [11, 9] width 7 height 7
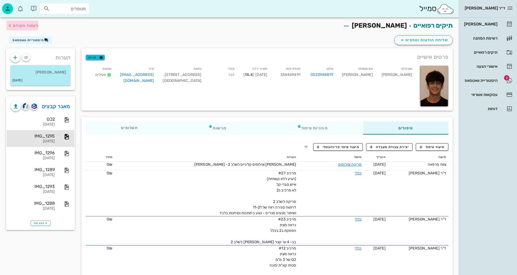
click at [22, 24] on span "לעמוד הקודם" at bounding box center [25, 25] width 25 height 5
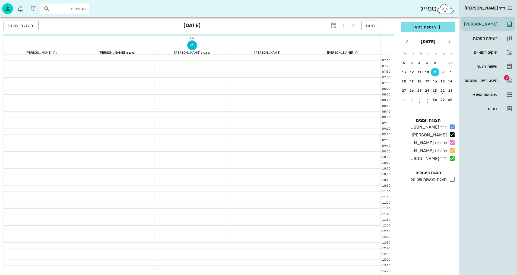
scroll to position [190, 0]
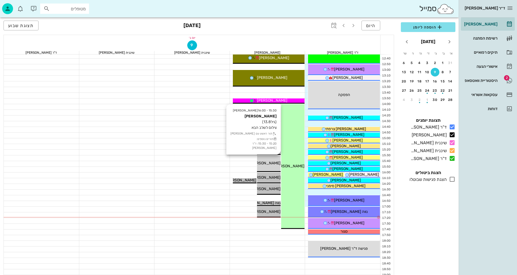
click at [273, 165] on span "[PERSON_NAME]" at bounding box center [265, 163] width 30 height 5
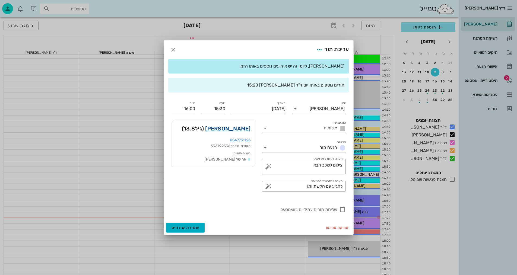
click at [241, 131] on link "[PERSON_NAME]" at bounding box center [227, 128] width 45 height 9
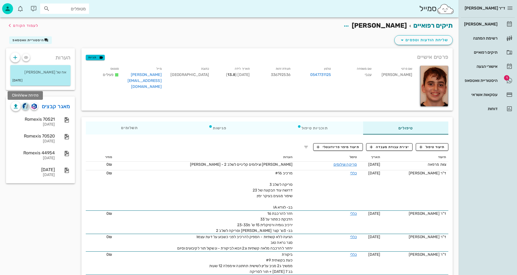
click at [23, 106] on img "button" at bounding box center [26, 106] width 6 height 6
click at [269, 60] on div "פרטים אישיים תגיות" at bounding box center [267, 56] width 372 height 17
